Goal: Task Accomplishment & Management: Manage account settings

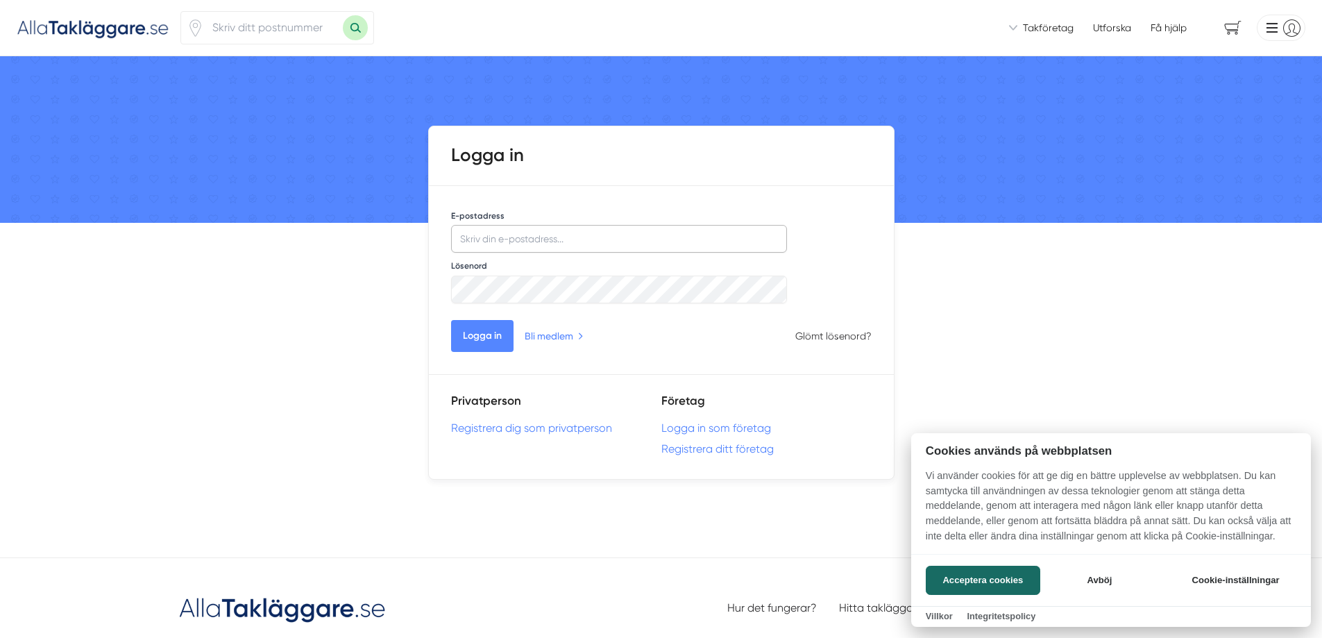
type input "[EMAIL_ADDRESS][DOMAIN_NAME]"
click at [487, 341] on div at bounding box center [661, 319] width 1322 height 638
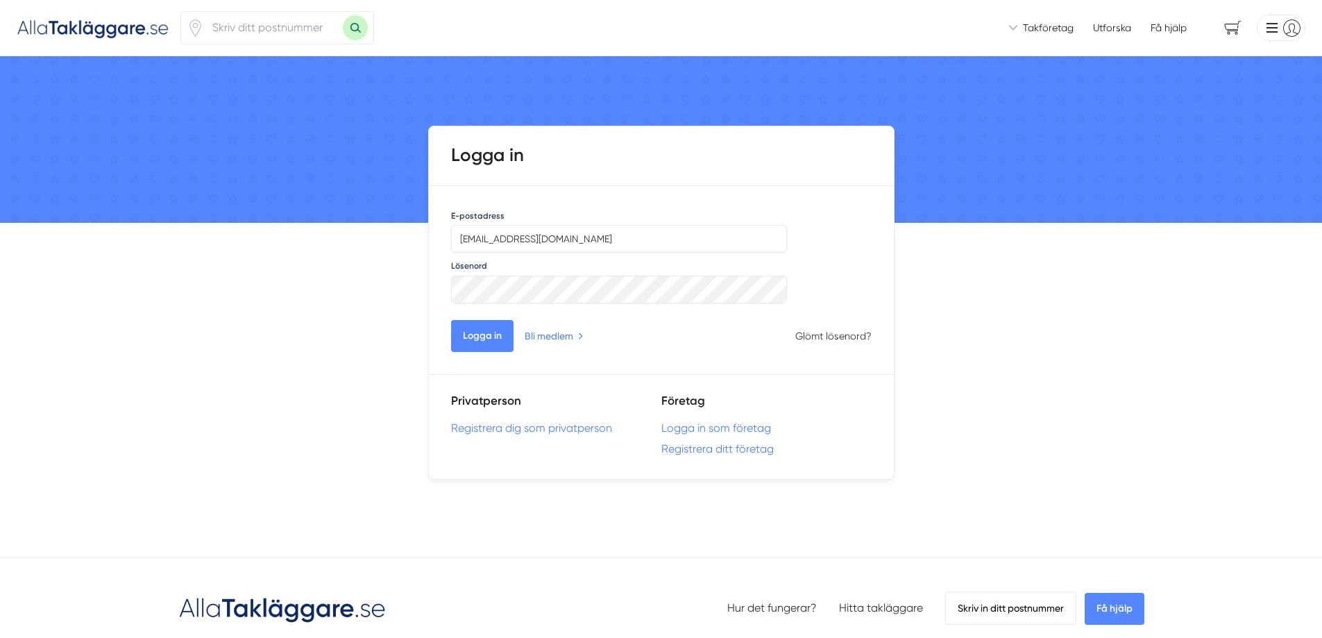
click at [488, 334] on button "Logga in" at bounding box center [482, 336] width 62 height 32
click at [486, 341] on button "Logga in" at bounding box center [482, 336] width 62 height 32
